Goal: Task Accomplishment & Management: Use online tool/utility

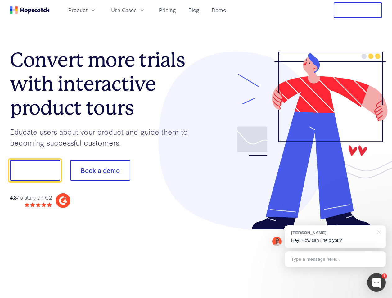
click at [196, 149] on div at bounding box center [289, 140] width 186 height 178
click at [87, 10] on span "Product" at bounding box center [77, 10] width 19 height 8
click at [136, 10] on span "Use Cases" at bounding box center [123, 10] width 25 height 8
click at [357, 10] on button "Free Trial" at bounding box center [357, 10] width 48 height 16
click at [35, 170] on button "Show me!" at bounding box center [35, 170] width 50 height 20
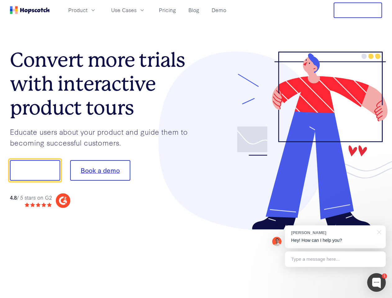
click at [100, 170] on button "Book a demo" at bounding box center [100, 170] width 60 height 20
click at [376, 282] on div at bounding box center [376, 282] width 19 height 19
click at [335, 237] on div "[PERSON_NAME] Hey! How can I help you?" at bounding box center [335, 236] width 101 height 23
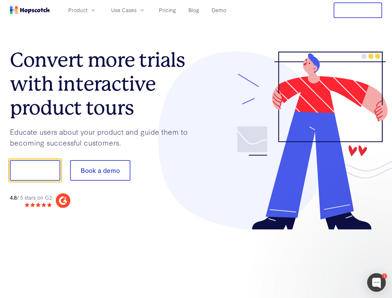
click at [378, 231] on div at bounding box center [327, 169] width 116 height 207
click at [335, 259] on div at bounding box center [327, 211] width 116 height 124
